Goal: Contribute content: Contribute content

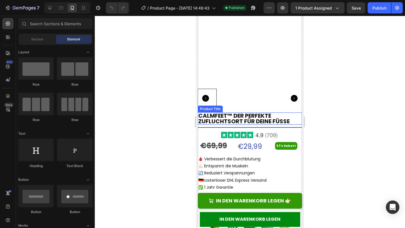
scroll to position [45, 0]
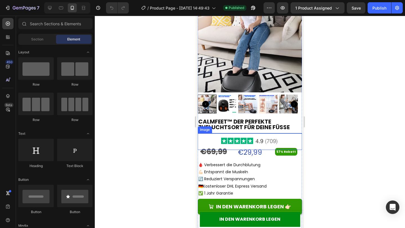
click at [250, 135] on img at bounding box center [249, 141] width 73 height 17
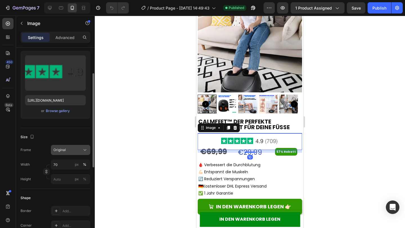
scroll to position [93, 0]
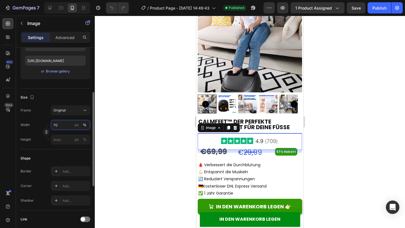
click at [62, 126] on input "70" at bounding box center [70, 125] width 39 height 10
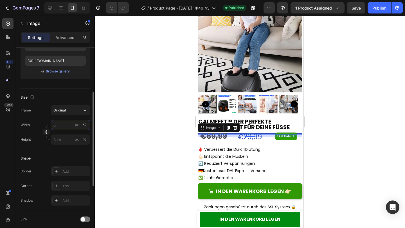
type input "65"
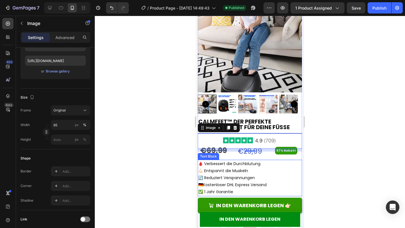
click at [254, 160] on p "🩸 Verbessert die Durchblutung" at bounding box center [249, 163] width 103 height 7
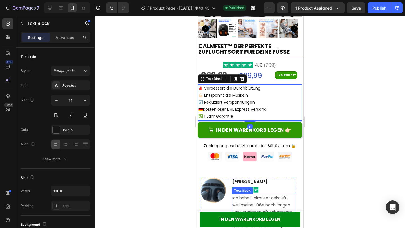
scroll to position [194, 0]
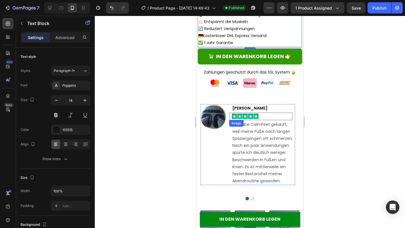
click at [254, 113] on img at bounding box center [245, 116] width 32 height 7
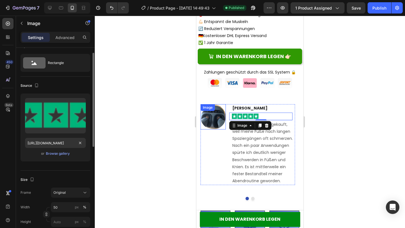
scroll to position [17, 0]
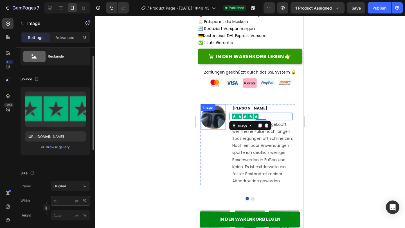
click at [62, 202] on input "50" at bounding box center [70, 201] width 39 height 10
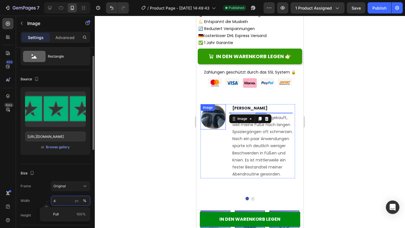
type input "45"
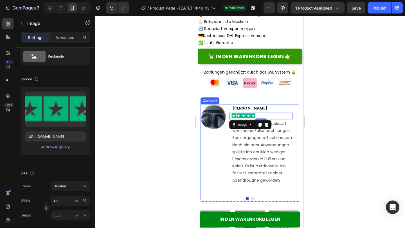
click at [252, 197] on div at bounding box center [249, 198] width 99 height 3
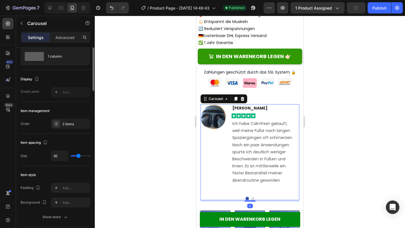
scroll to position [0, 0]
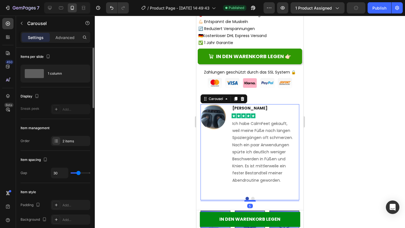
click at [250, 200] on div at bounding box center [249, 201] width 11 height 2
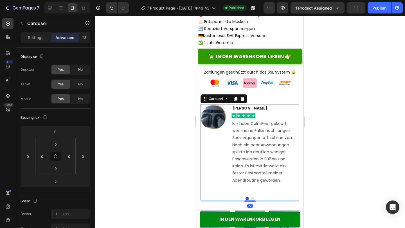
click at [250, 190] on div "Image [PERSON_NAME] Text block Image Ich habe CalmFeet gekauft, weil meine Füße…" at bounding box center [249, 152] width 99 height 96
click at [251, 197] on button "Dot" at bounding box center [252, 198] width 3 height 3
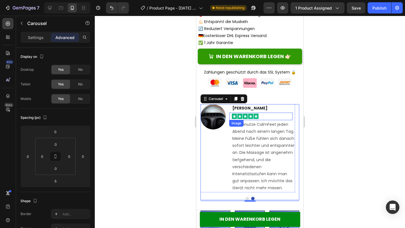
click at [258, 113] on img at bounding box center [245, 116] width 32 height 7
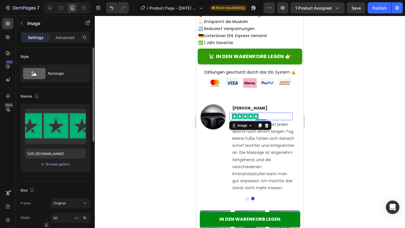
scroll to position [34, 0]
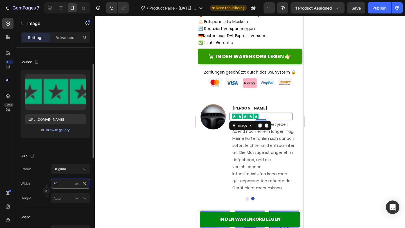
click at [64, 180] on input "50" at bounding box center [70, 184] width 39 height 10
click at [64, 182] on input "50" at bounding box center [70, 184] width 39 height 10
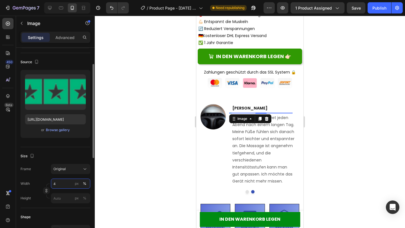
type input "45"
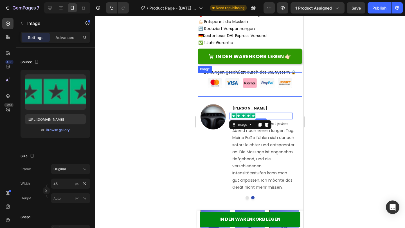
click at [274, 87] on img at bounding box center [250, 85] width 104 height 24
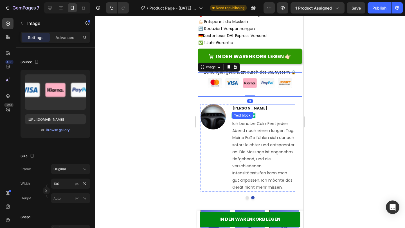
click at [248, 113] on div "Text block" at bounding box center [242, 115] width 19 height 5
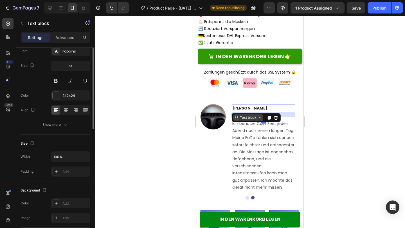
scroll to position [0, 0]
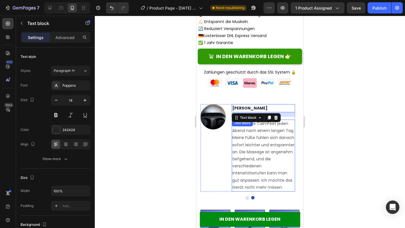
click at [261, 146] on p "Ich benutze CalmFeet jeden Abend nach einem langen Tag. Meine Füße fühlen sich …" at bounding box center [263, 155] width 62 height 71
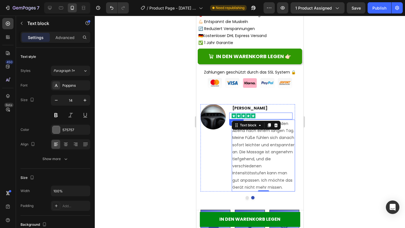
click at [270, 113] on div at bounding box center [260, 116] width 63 height 6
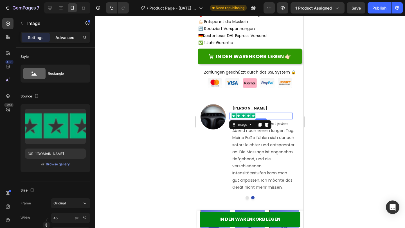
click at [64, 37] on p "Advanced" at bounding box center [64, 38] width 19 height 6
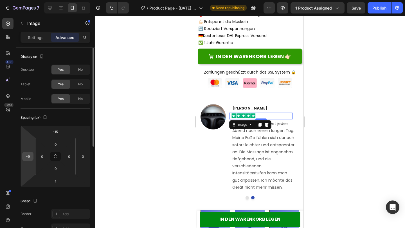
click at [30, 155] on input "-9" at bounding box center [28, 156] width 8 height 8
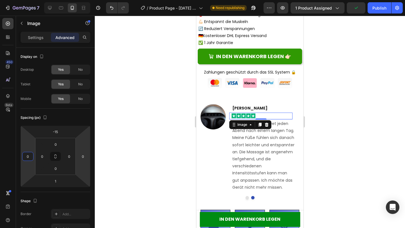
click at [118, 159] on div at bounding box center [250, 122] width 310 height 212
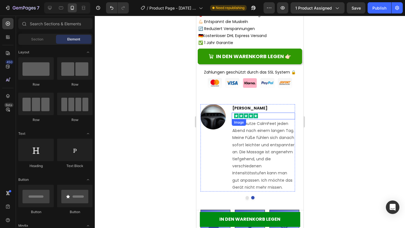
click at [265, 113] on div at bounding box center [263, 116] width 63 height 6
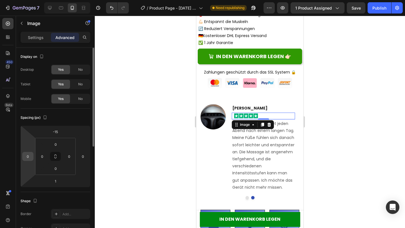
click at [29, 158] on input "0" at bounding box center [28, 156] width 8 height 8
type input "-5"
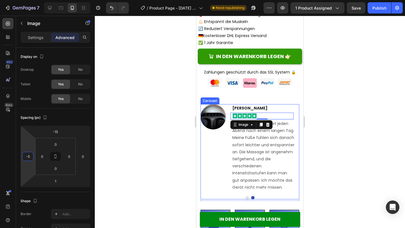
click at [245, 196] on button "Dot" at bounding box center [246, 197] width 3 height 3
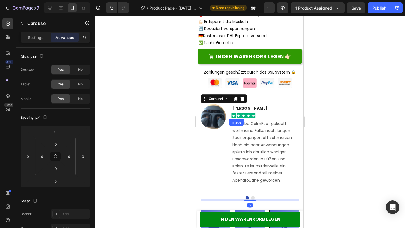
click at [249, 113] on img at bounding box center [243, 116] width 28 height 6
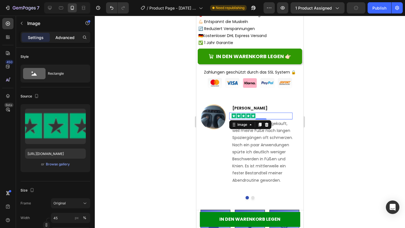
click at [62, 37] on p "Advanced" at bounding box center [64, 38] width 19 height 6
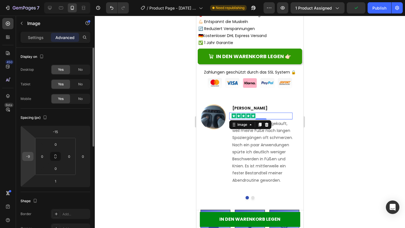
click at [30, 156] on input "-9" at bounding box center [28, 156] width 8 height 8
type input "-5"
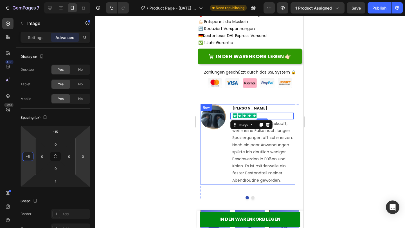
click at [214, 144] on div "Image" at bounding box center [212, 144] width 25 height 80
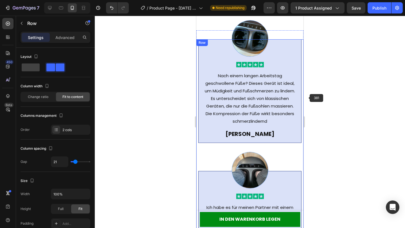
scroll to position [947, 0]
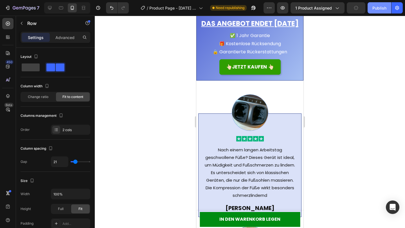
click at [378, 8] on div "Publish" at bounding box center [379, 8] width 14 height 6
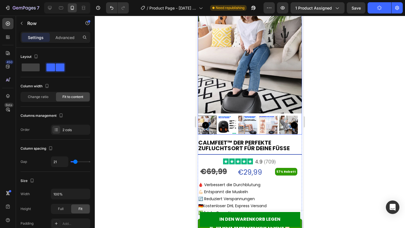
scroll to position [0, 0]
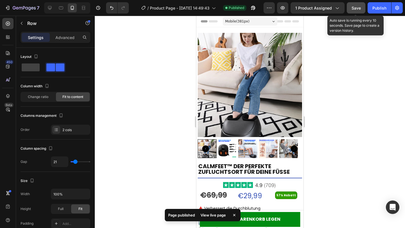
click at [350, 6] on button "Save" at bounding box center [356, 7] width 19 height 11
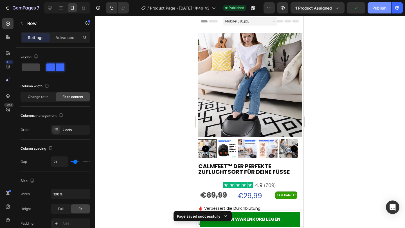
click at [384, 12] on button "Publish" at bounding box center [379, 7] width 24 height 11
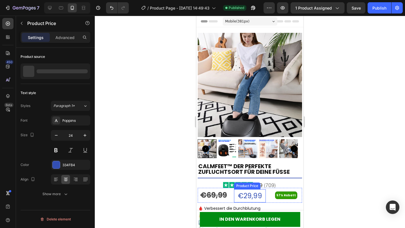
click at [249, 195] on div "€29,99" at bounding box center [250, 195] width 32 height 13
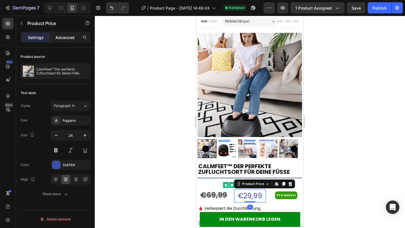
click at [65, 41] on div "Advanced" at bounding box center [65, 37] width 28 height 9
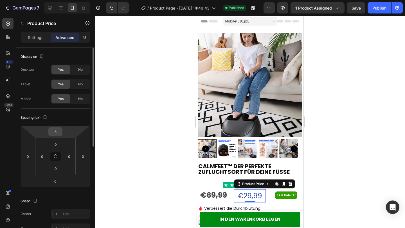
click at [59, 131] on input "5" at bounding box center [55, 132] width 11 height 8
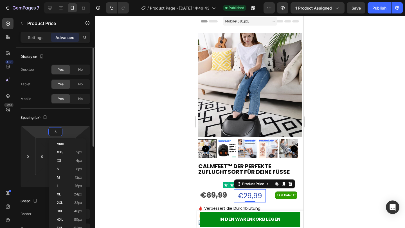
type input "3"
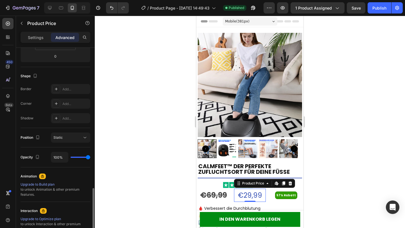
scroll to position [194, 0]
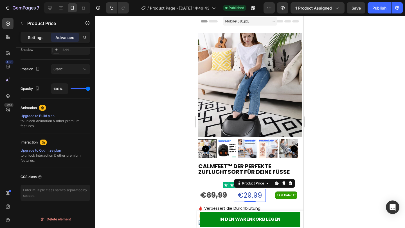
click at [37, 37] on p "Settings" at bounding box center [36, 38] width 16 height 6
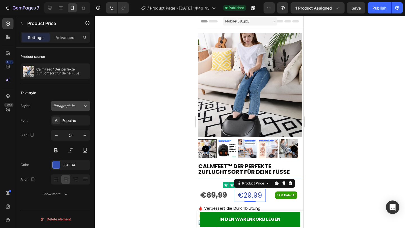
scroll to position [0, 0]
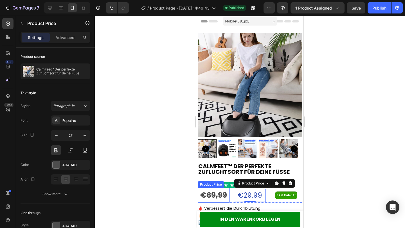
click at [209, 189] on div "€69,99" at bounding box center [214, 195] width 32 height 15
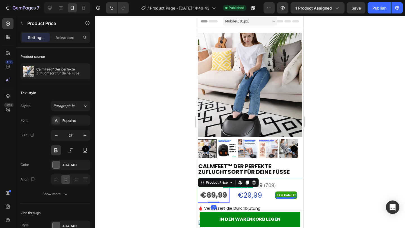
click at [291, 193] on h2 "57% Rabatt" at bounding box center [286, 195] width 21 height 5
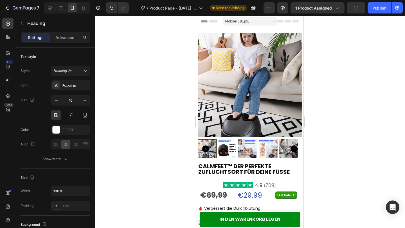
click at [276, 193] on h2 "57% Rabatt" at bounding box center [286, 195] width 21 height 5
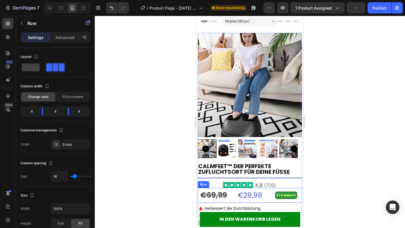
click at [264, 191] on div "€69,99 Product Price Product Price €29,99 Product Price Product Price 57% Rabat…" at bounding box center [250, 195] width 104 height 15
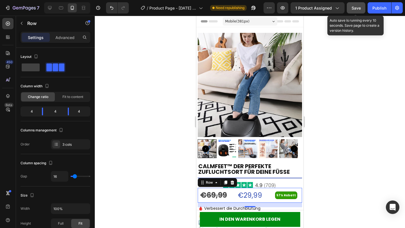
click at [354, 10] on div "Save" at bounding box center [355, 8] width 9 height 6
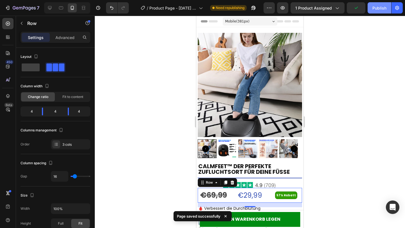
click at [375, 11] on button "Publish" at bounding box center [379, 7] width 24 height 11
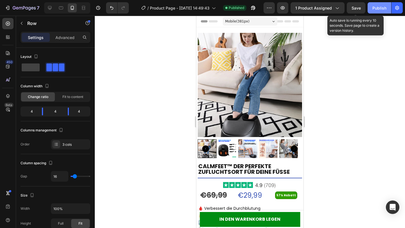
drag, startPoint x: 361, startPoint y: 13, endPoint x: 369, endPoint y: 12, distance: 8.4
click at [361, 13] on button "Save" at bounding box center [356, 7] width 19 height 11
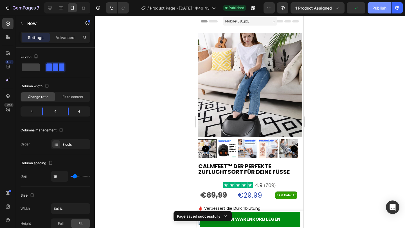
click at [377, 12] on button "Publish" at bounding box center [379, 7] width 24 height 11
